Goal: Task Accomplishment & Management: Manage account settings

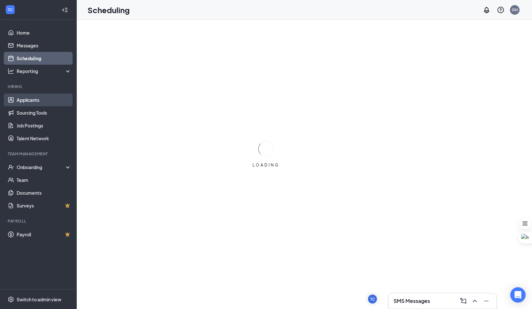
click at [47, 101] on link "Applicants" at bounding box center [44, 99] width 55 height 13
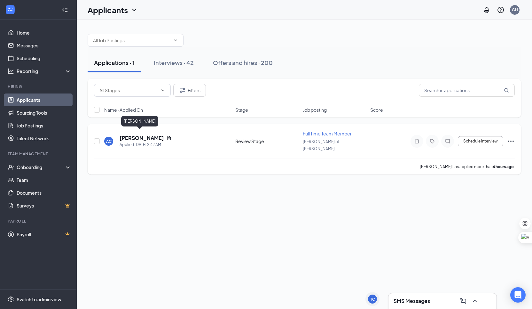
click at [139, 135] on h5 "[PERSON_NAME]" at bounding box center [142, 137] width 44 height 7
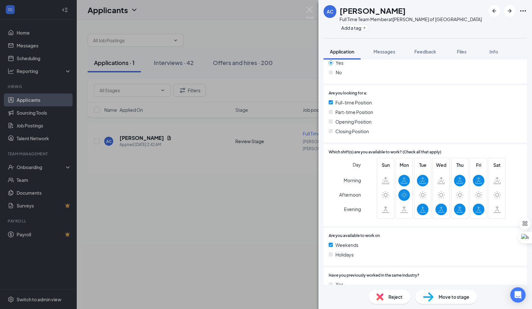
scroll to position [132, 0]
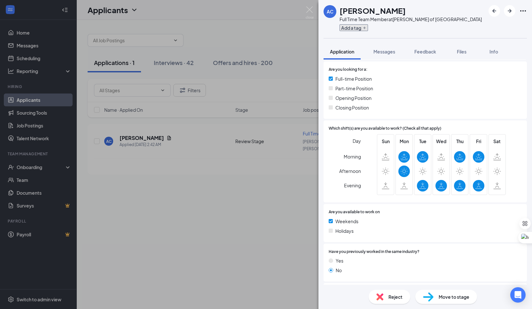
click at [359, 28] on button "Add a tag" at bounding box center [354, 27] width 28 height 7
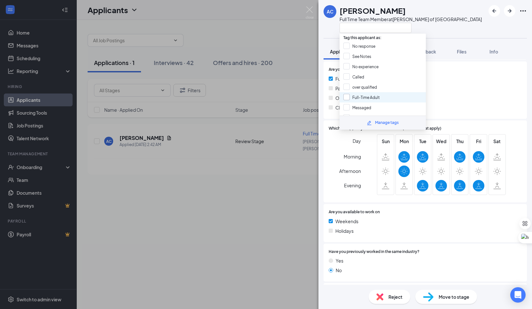
click at [379, 96] on input "Full-Time Adult" at bounding box center [361, 97] width 36 height 7
checkbox input "true"
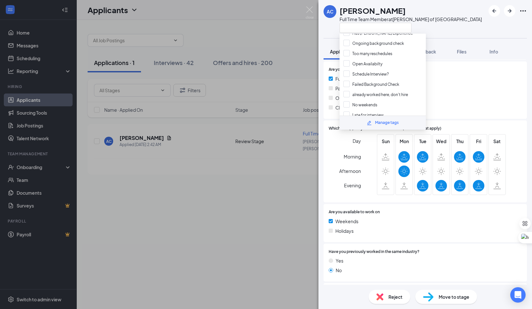
scroll to position [231, 0]
click at [381, 97] on div "No weekends" at bounding box center [383, 102] width 86 height 10
checkbox input "true"
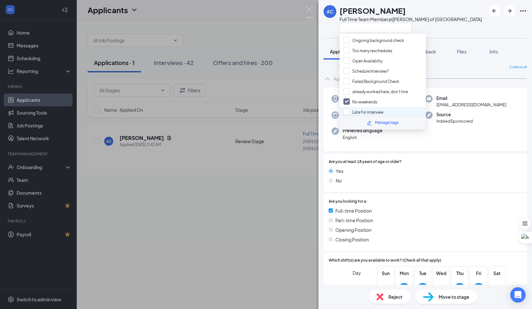
scroll to position [455, 0]
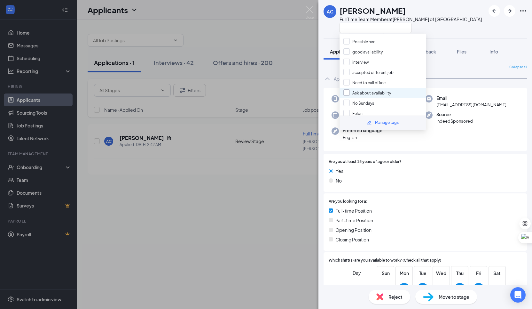
click at [389, 89] on input "Ask about availability" at bounding box center [367, 92] width 48 height 7
checkbox input "true"
click at [435, 15] on div "[PERSON_NAME]" at bounding box center [411, 10] width 142 height 11
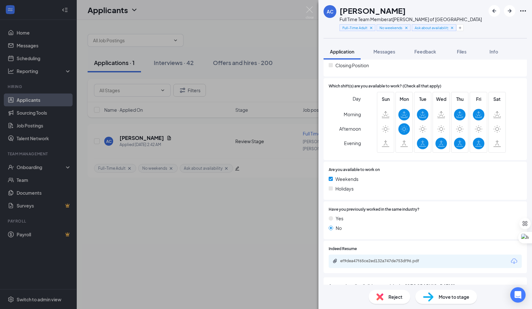
scroll to position [207, 0]
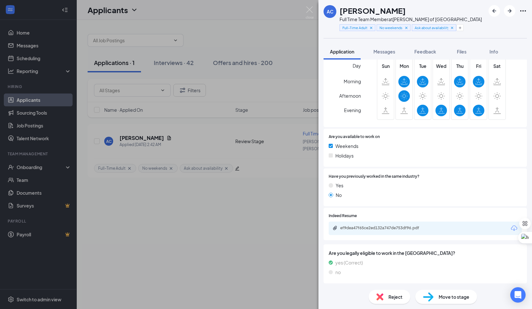
click at [355, 220] on div "Indeed Resume ef9dea47f65ce2ed132a747de753df96.pdf" at bounding box center [425, 224] width 193 height 22
click at [355, 223] on div "ef9dea47f65ce2ed132a747de753df96.pdf" at bounding box center [425, 227] width 193 height 13
click at [355, 227] on div "ef9dea47f65ce2ed132a747de753df96.pdf" at bounding box center [385, 227] width 90 height 5
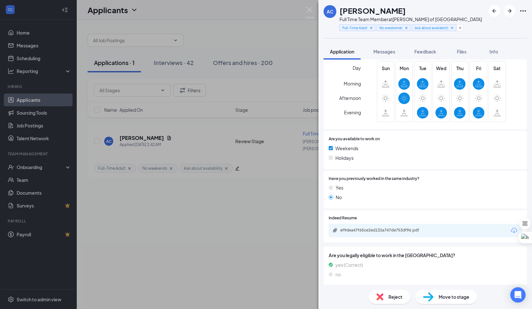
click at [282, 111] on div "AC [PERSON_NAME] Full Time Team Member at [GEOGRAPHIC_DATA][PERSON_NAME] of [GE…" at bounding box center [266, 154] width 532 height 309
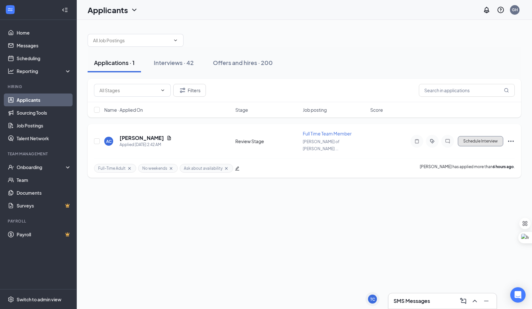
click at [480, 139] on button "Schedule Interview" at bounding box center [480, 141] width 45 height 10
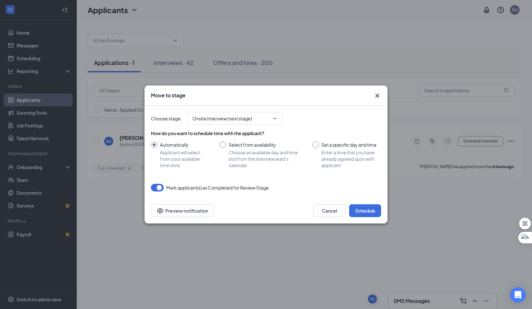
click at [262, 154] on input "Select from availability Choose an available day and time slot from the intervi…" at bounding box center [260, 154] width 80 height 27
radio input "true"
radio input "false"
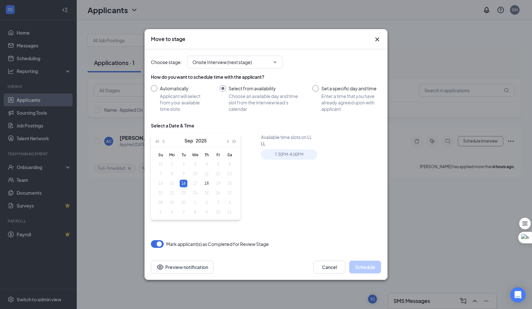
type input "[DATE]"
click at [165, 96] on input "Automatically Applicant will select from your available time slots" at bounding box center [179, 98] width 56 height 27
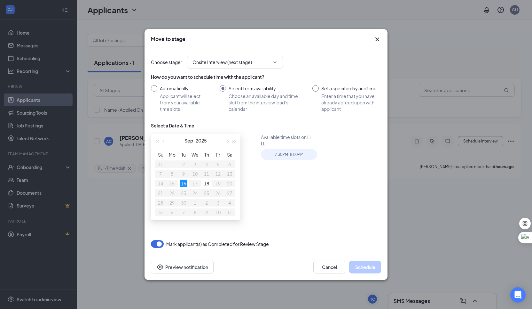
radio input "true"
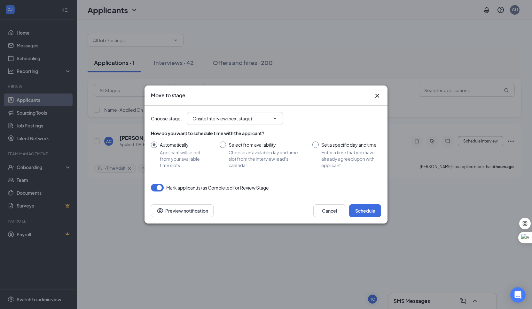
click at [226, 144] on input "Select from availability Choose an available day and time slot from the intervi…" at bounding box center [260, 154] width 80 height 27
radio input "true"
radio input "false"
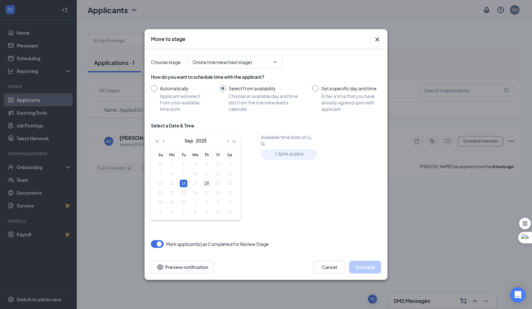
click at [205, 182] on div "18" at bounding box center [207, 183] width 8 height 8
click at [286, 156] on div "9:30AM - 10:00AM" at bounding box center [289, 154] width 56 height 11
click at [185, 183] on div "16" at bounding box center [184, 183] width 8 height 8
type input "[DATE]"
click at [209, 187] on div "18" at bounding box center [207, 183] width 8 height 8
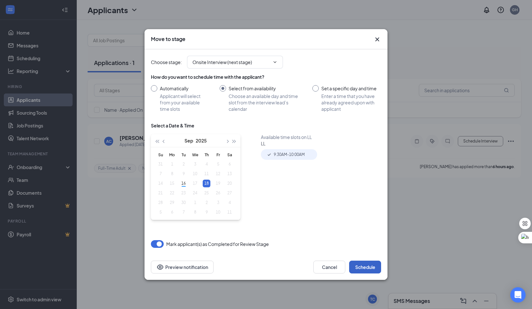
click at [362, 272] on button "Schedule" at bounding box center [365, 266] width 32 height 13
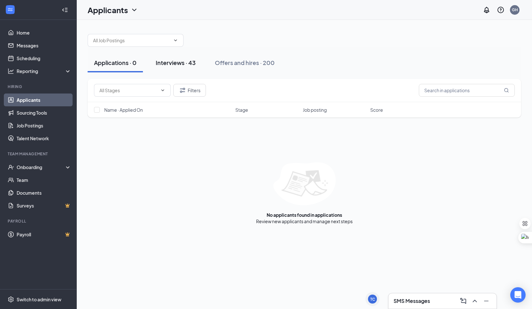
click at [171, 71] on button "Interviews · 43" at bounding box center [175, 62] width 53 height 19
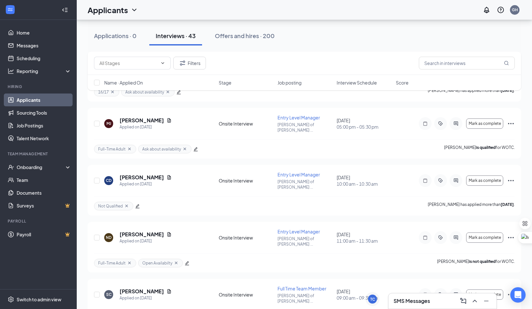
scroll to position [2030, 0]
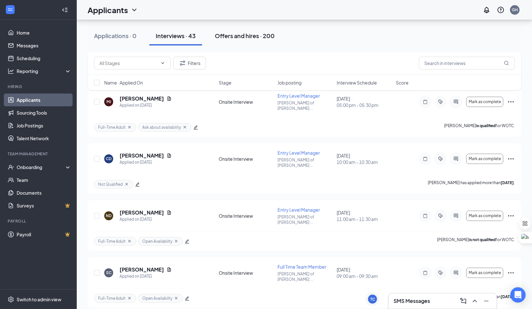
click at [231, 34] on div "Offers and hires · 200" at bounding box center [245, 36] width 60 height 8
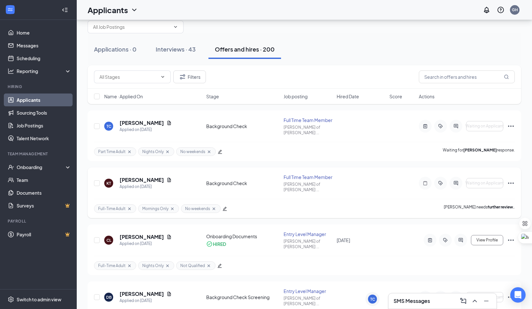
scroll to position [12, 0]
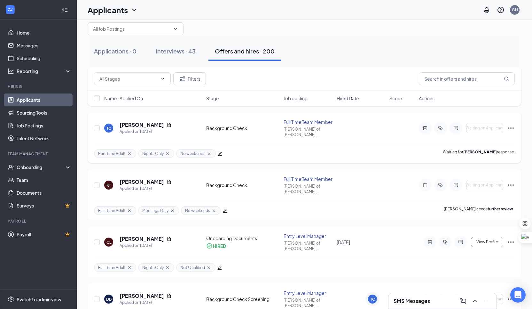
click at [512, 124] on icon "Ellipses" at bounding box center [511, 128] width 8 height 8
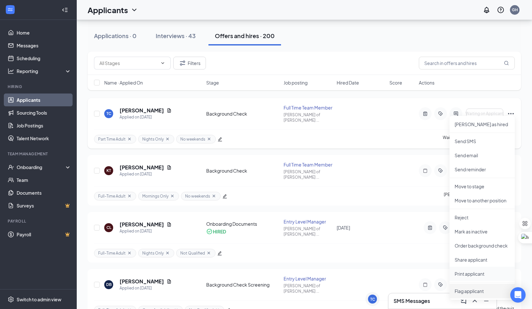
scroll to position [35, 0]
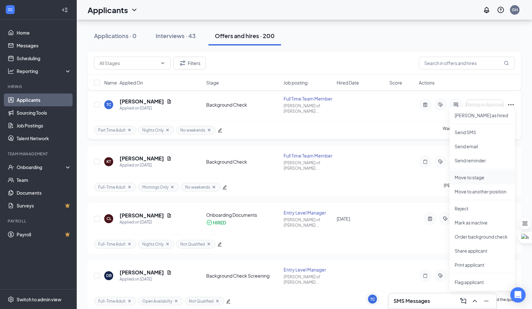
click at [491, 178] on p "Move to stage" at bounding box center [482, 177] width 55 height 6
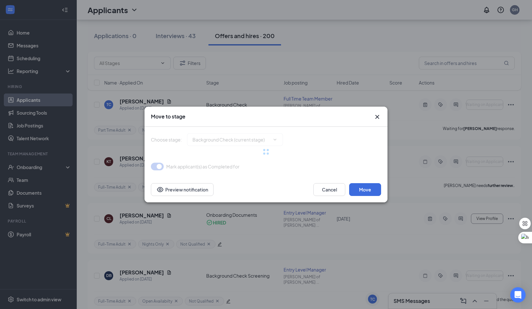
type input "Onboarding Documents (final stage)"
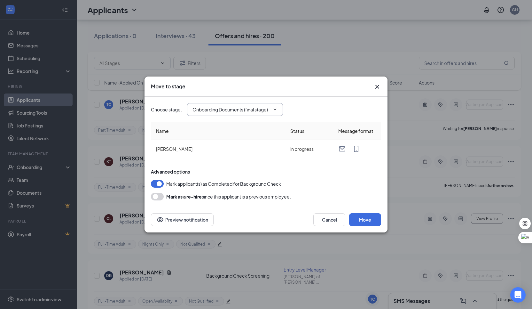
click at [269, 114] on span "Onboarding Documents (final stage)" at bounding box center [235, 109] width 96 height 13
click at [274, 109] on icon "ChevronDown" at bounding box center [274, 109] width 5 height 5
click at [280, 109] on span "Onboarding Documents (final stage)" at bounding box center [235, 109] width 96 height 13
click at [262, 114] on span "Onboarding Documents (final stage)" at bounding box center [235, 109] width 96 height 13
click at [268, 110] on input "Onboarding Documents (final stage)" at bounding box center [231, 109] width 77 height 7
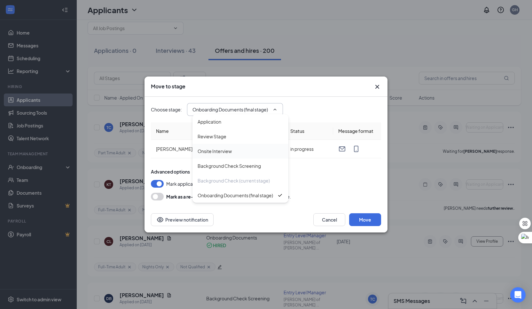
scroll to position [9, 0]
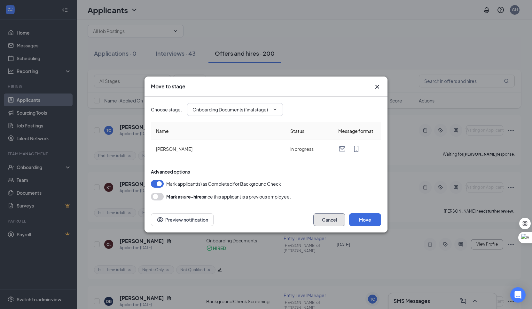
click at [319, 216] on button "Cancel" at bounding box center [329, 219] width 32 height 13
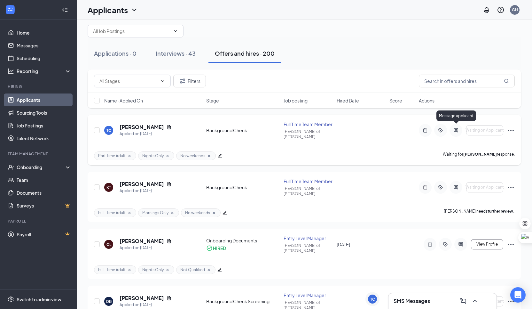
click at [454, 130] on icon "ActiveChat" at bounding box center [456, 130] width 8 height 5
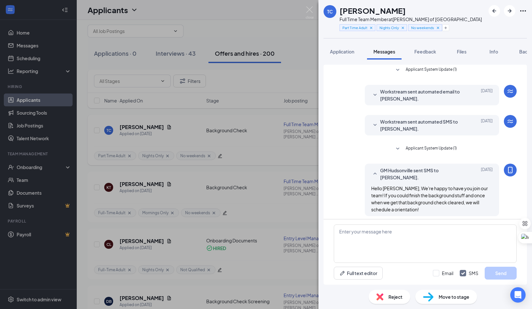
scroll to position [166, 0]
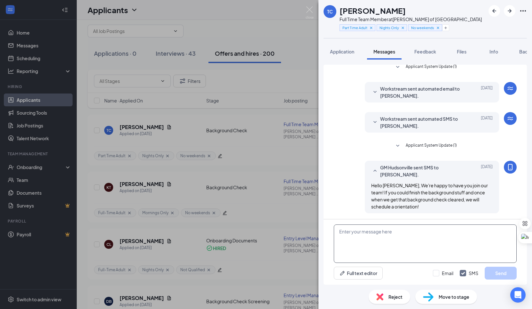
click at [407, 240] on textarea at bounding box center [425, 243] width 183 height 38
click at [341, 234] on textarea "it looks like you have one more thing to answer before i can schedule you for o…" at bounding box center [425, 243] width 183 height 38
click at [454, 232] on textarea "It looks like you have one more thing to answer before i can schedule you for o…" at bounding box center [425, 243] width 183 height 38
click at [434, 245] on textarea "It looks like you have one more thing to answer before I can schedule you for o…" at bounding box center [425, 243] width 183 height 38
type textarea "It looks like you have one more thing to answer before I can schedule you for o…"
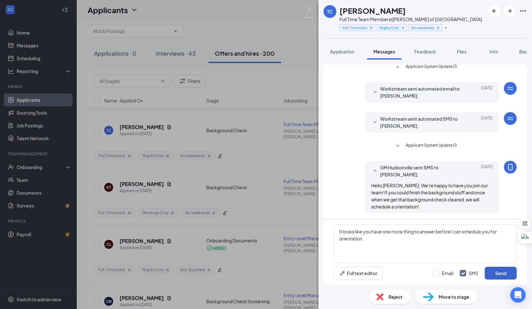
click at [509, 276] on button "Send" at bounding box center [501, 272] width 32 height 13
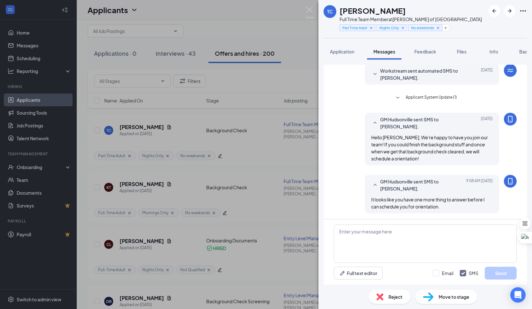
click at [287, 185] on div "TC [PERSON_NAME] Full Time Team Member at [GEOGRAPHIC_DATA][PERSON_NAME] of [GE…" at bounding box center [266, 154] width 532 height 309
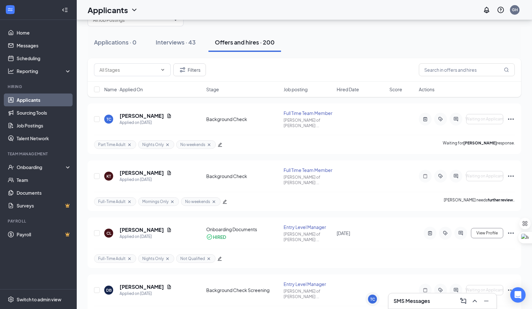
scroll to position [18, 0]
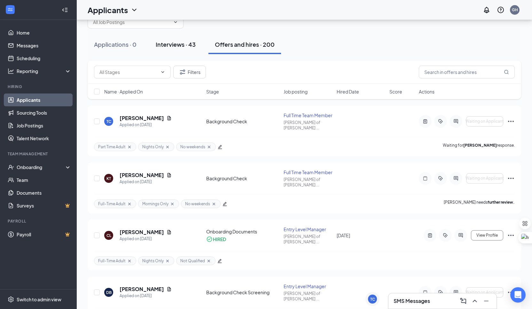
click at [181, 43] on div "Interviews · 43" at bounding box center [176, 44] width 40 height 8
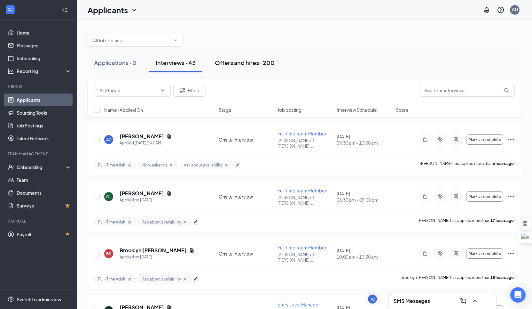
click at [226, 62] on div "Offers and hires · 200" at bounding box center [245, 63] width 60 height 8
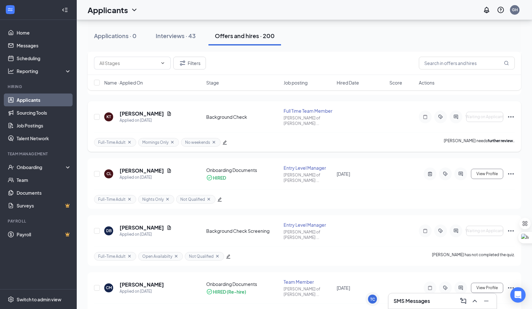
scroll to position [81, 0]
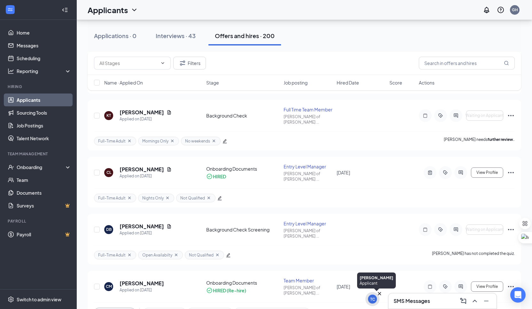
click at [379, 293] on icon "Cross" at bounding box center [379, 293] width 3 height 3
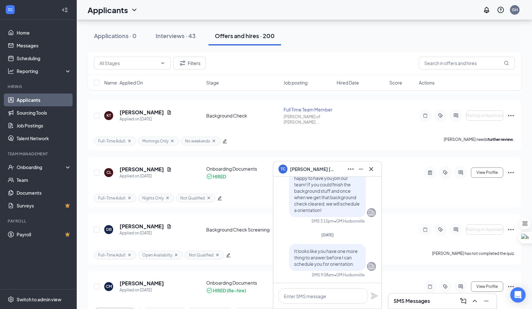
click at [326, 171] on div "TC [PERSON_NAME]" at bounding box center [328, 169] width 98 height 10
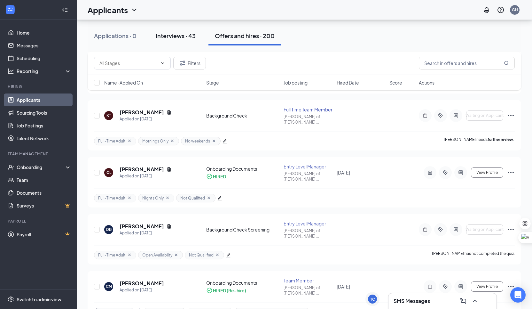
click at [172, 39] on div "Interviews · 43" at bounding box center [176, 36] width 40 height 8
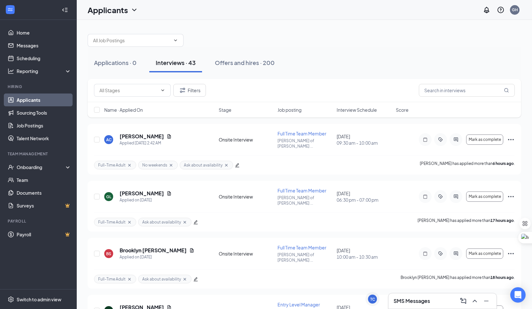
click at [367, 109] on span "Interview Schedule" at bounding box center [357, 109] width 40 height 6
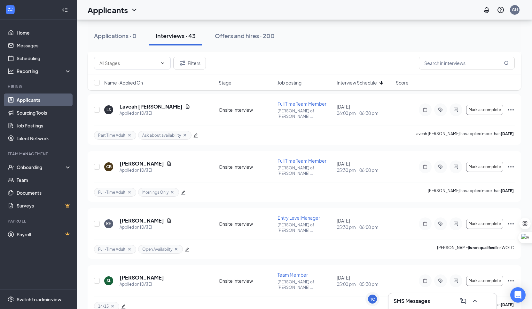
scroll to position [2030, 0]
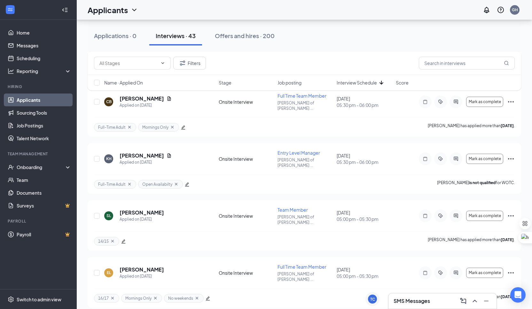
click at [124, 46] on div "Applications · 0 Interviews · 43 Offers and hires · 200" at bounding box center [305, 36] width 434 height 32
click at [124, 39] on div "Applications · 0" at bounding box center [115, 36] width 43 height 8
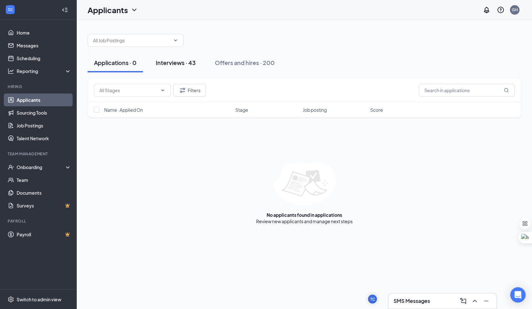
click at [180, 71] on button "Interviews · 43" at bounding box center [175, 62] width 53 height 19
